Goal: Find specific page/section: Find specific page/section

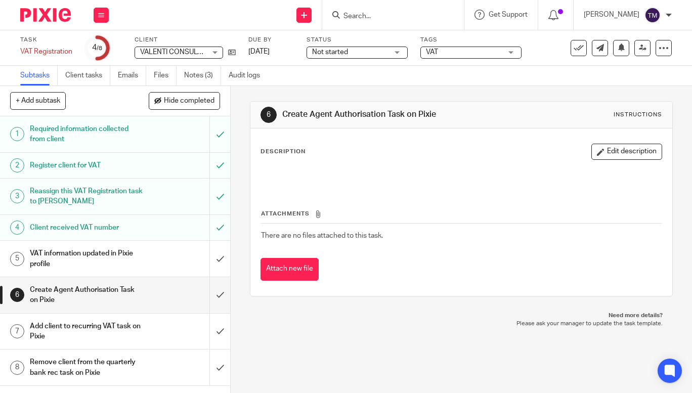
click at [384, 19] on input "Search" at bounding box center [388, 16] width 91 height 9
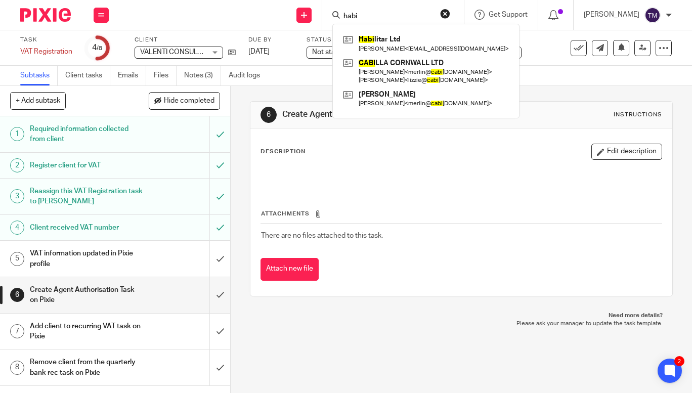
type input "habi"
click at [398, 43] on link at bounding box center [425, 43] width 171 height 23
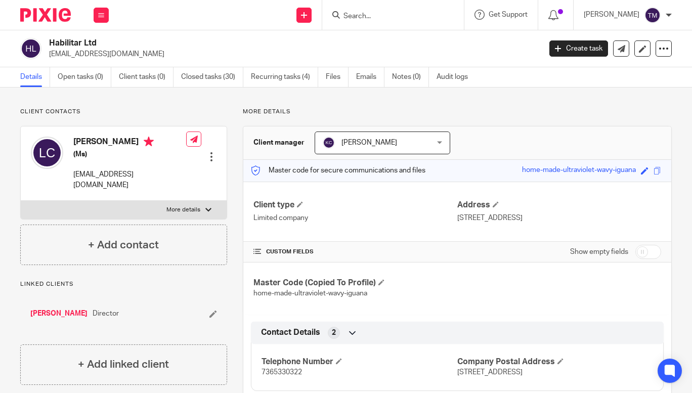
click at [364, 75] on link "Emails" at bounding box center [370, 77] width 28 height 20
